Goal: Task Accomplishment & Management: Complete application form

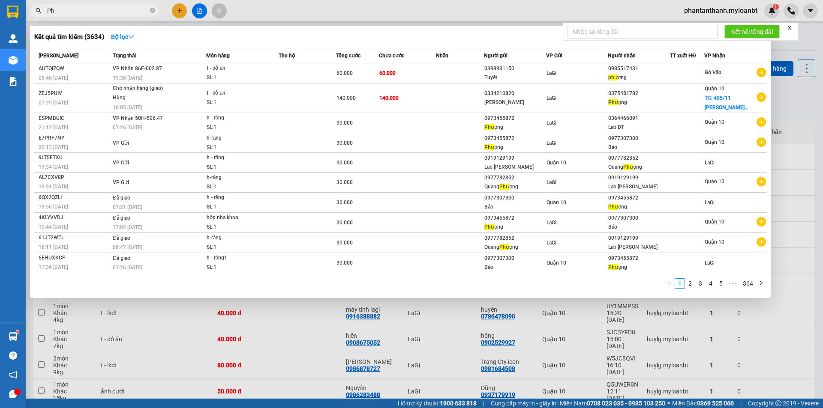
type input "P"
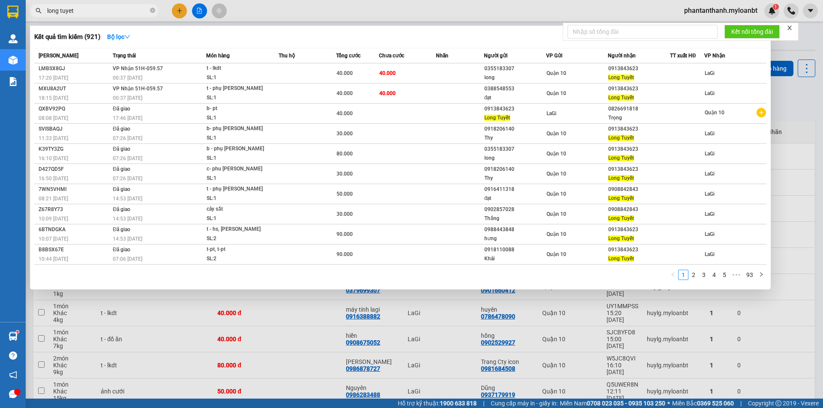
click at [87, 12] on input "long tuyet" at bounding box center [97, 10] width 101 height 9
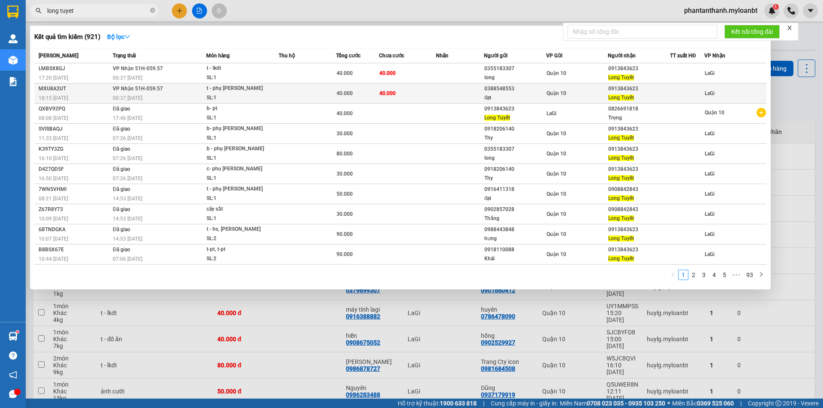
type input "long tuyet"
click at [270, 93] on div "t - phụ [PERSON_NAME]" at bounding box center [238, 88] width 64 height 9
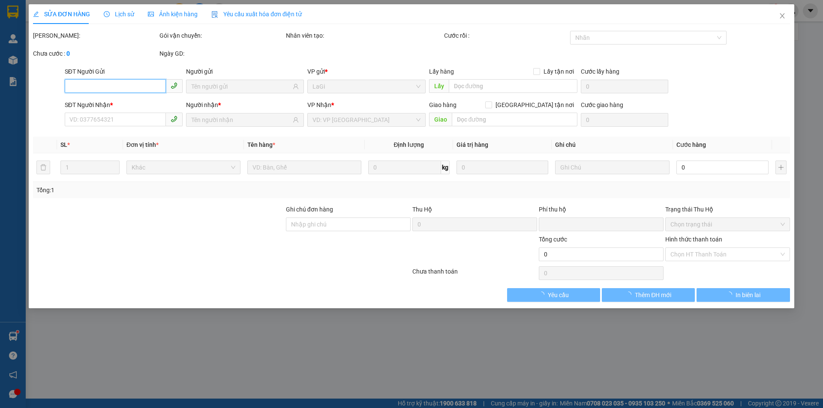
type input "0388548553"
type input "đạt"
type input "0913843623"
type input "Long Tuyết"
type input "0"
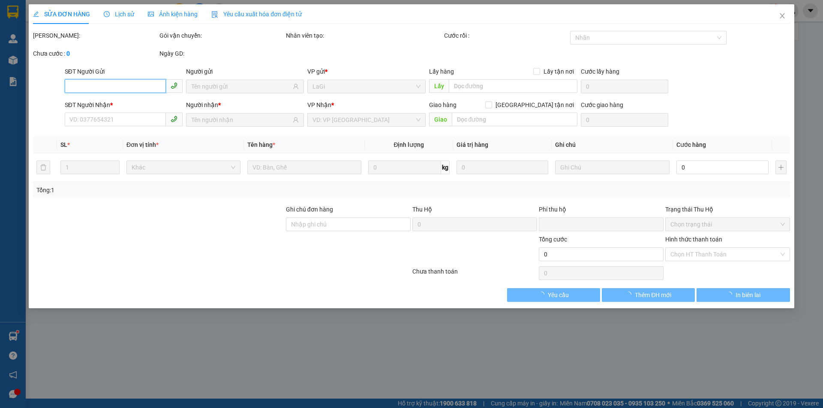
type input "40.000"
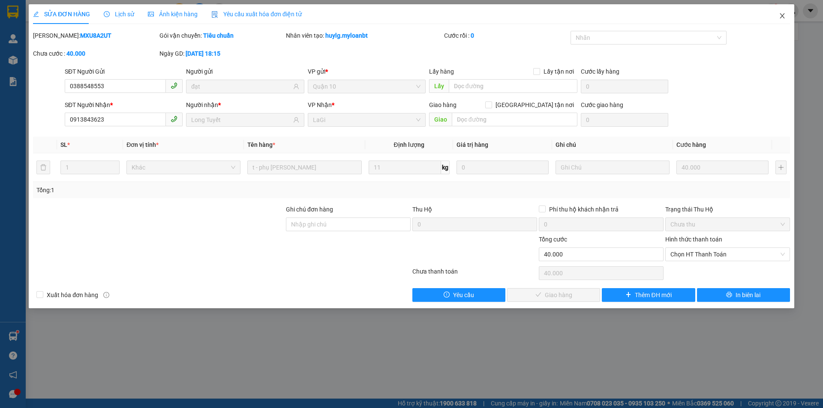
click at [780, 14] on icon "close" at bounding box center [781, 15] width 5 height 5
